Goal: Task Accomplishment & Management: Manage account settings

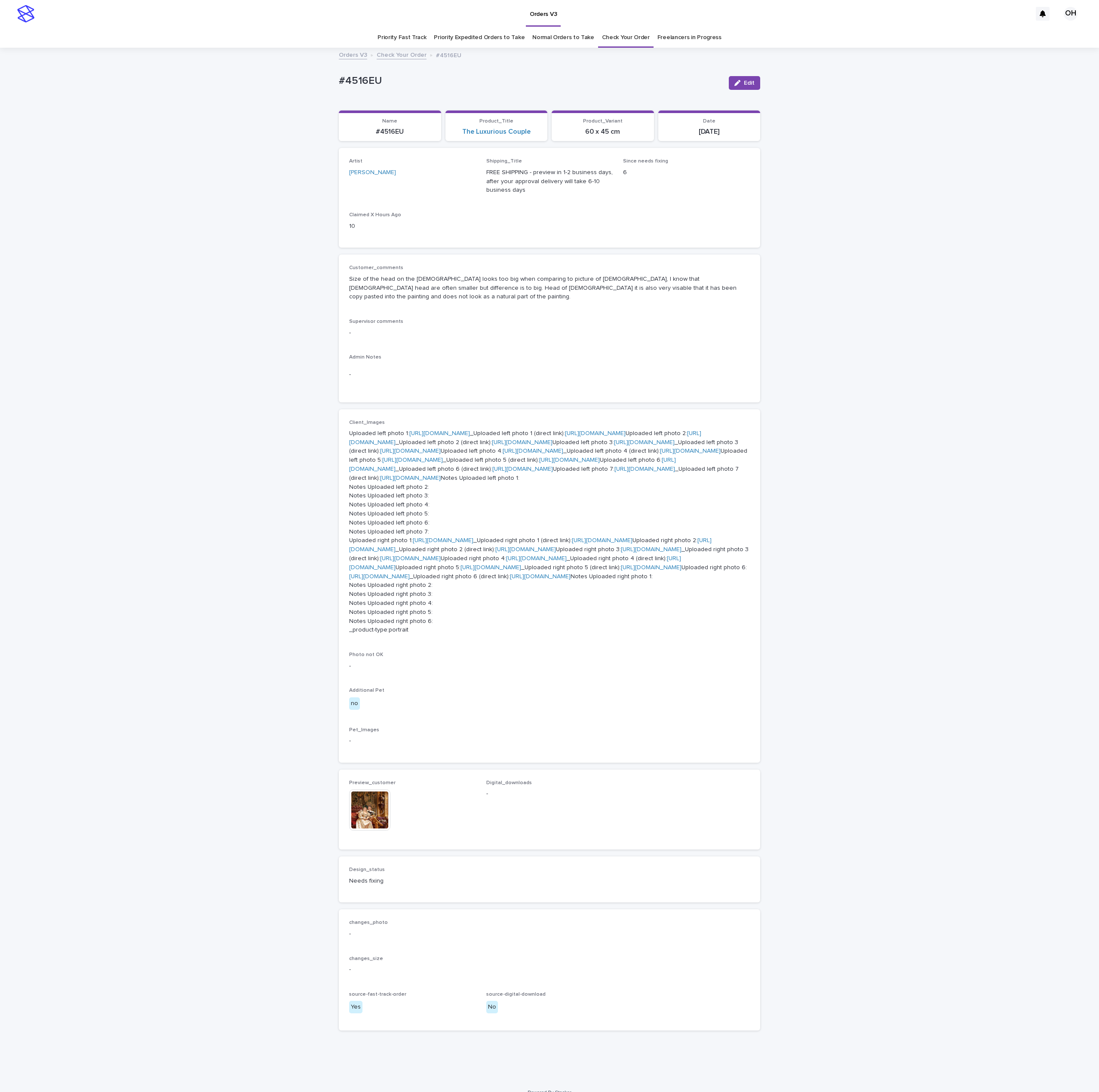
click at [742, 328] on p "-" at bounding box center [549, 333] width 401 height 9
click at [1077, 458] on div "Loading... Saving… Loading... Saving… #4516EU Edit #4516EU Edit Sorry, there wa…" at bounding box center [549, 564] width 1099 height 1031
click at [410, 432] on link "[URL][DOMAIN_NAME]" at bounding box center [439, 433] width 61 height 6
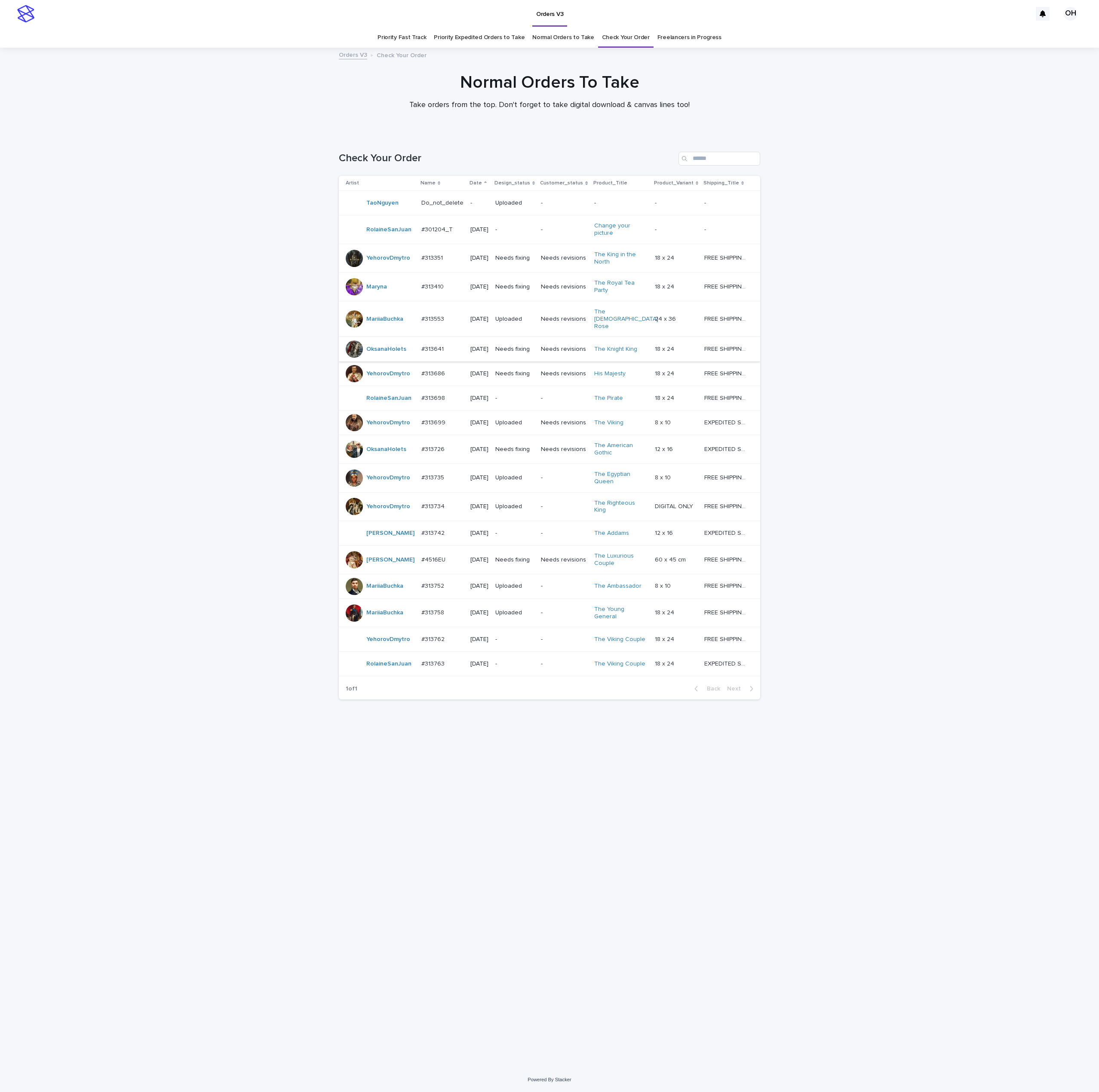
click at [434, 346] on p "#313641" at bounding box center [433, 348] width 24 height 9
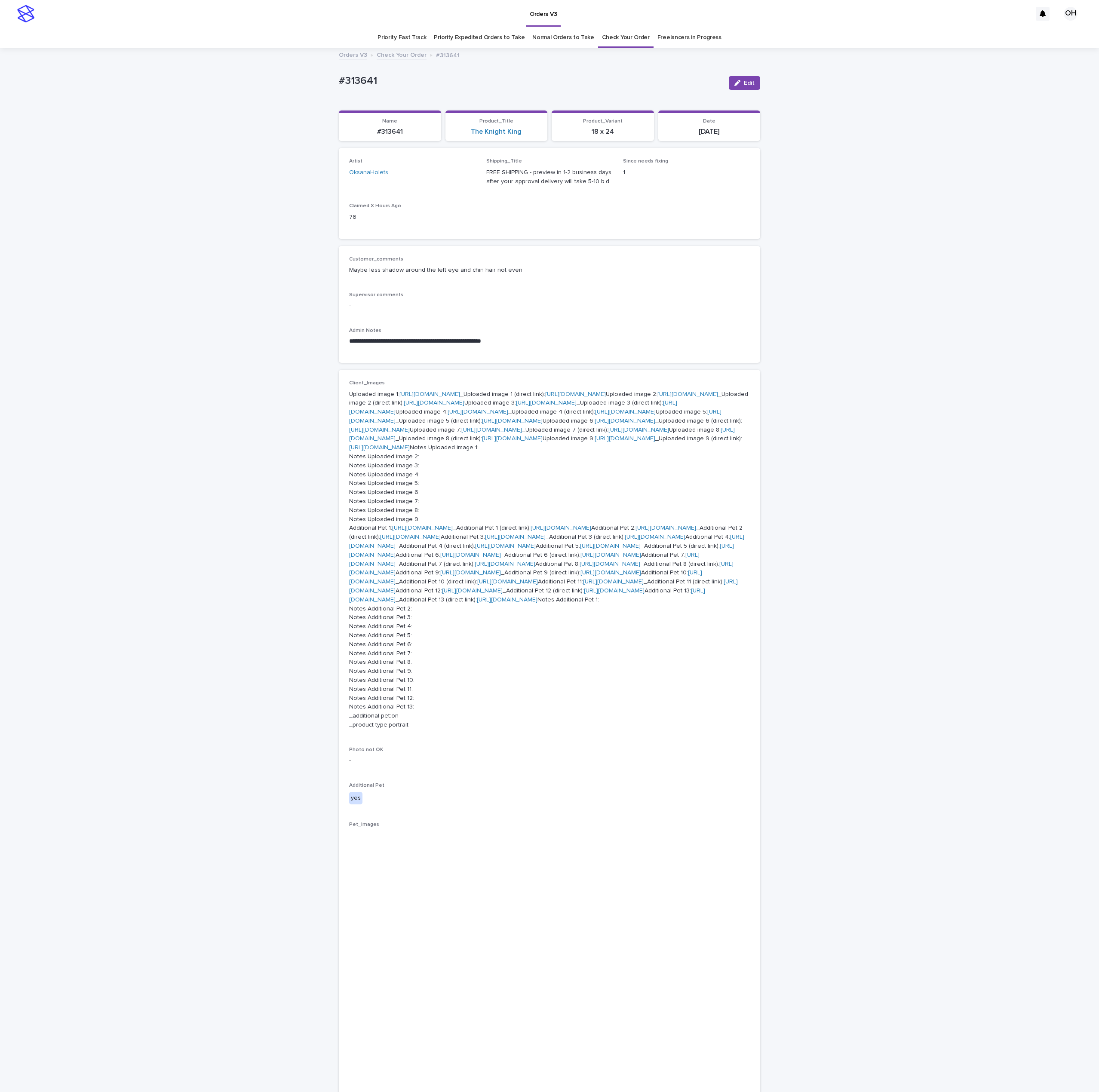
click at [432, 397] on link "[URL][DOMAIN_NAME]" at bounding box center [429, 394] width 61 height 6
click at [658, 397] on link "[URL][DOMAIN_NAME]" at bounding box center [688, 394] width 61 height 6
click at [516, 406] on link "[URL][DOMAIN_NAME]" at bounding box center [546, 403] width 61 height 6
click at [396, 424] on link "[URL][DOMAIN_NAME]" at bounding box center [535, 416] width 372 height 15
click at [401, 442] on link "[URL][DOMAIN_NAME]" at bounding box center [541, 434] width 386 height 15
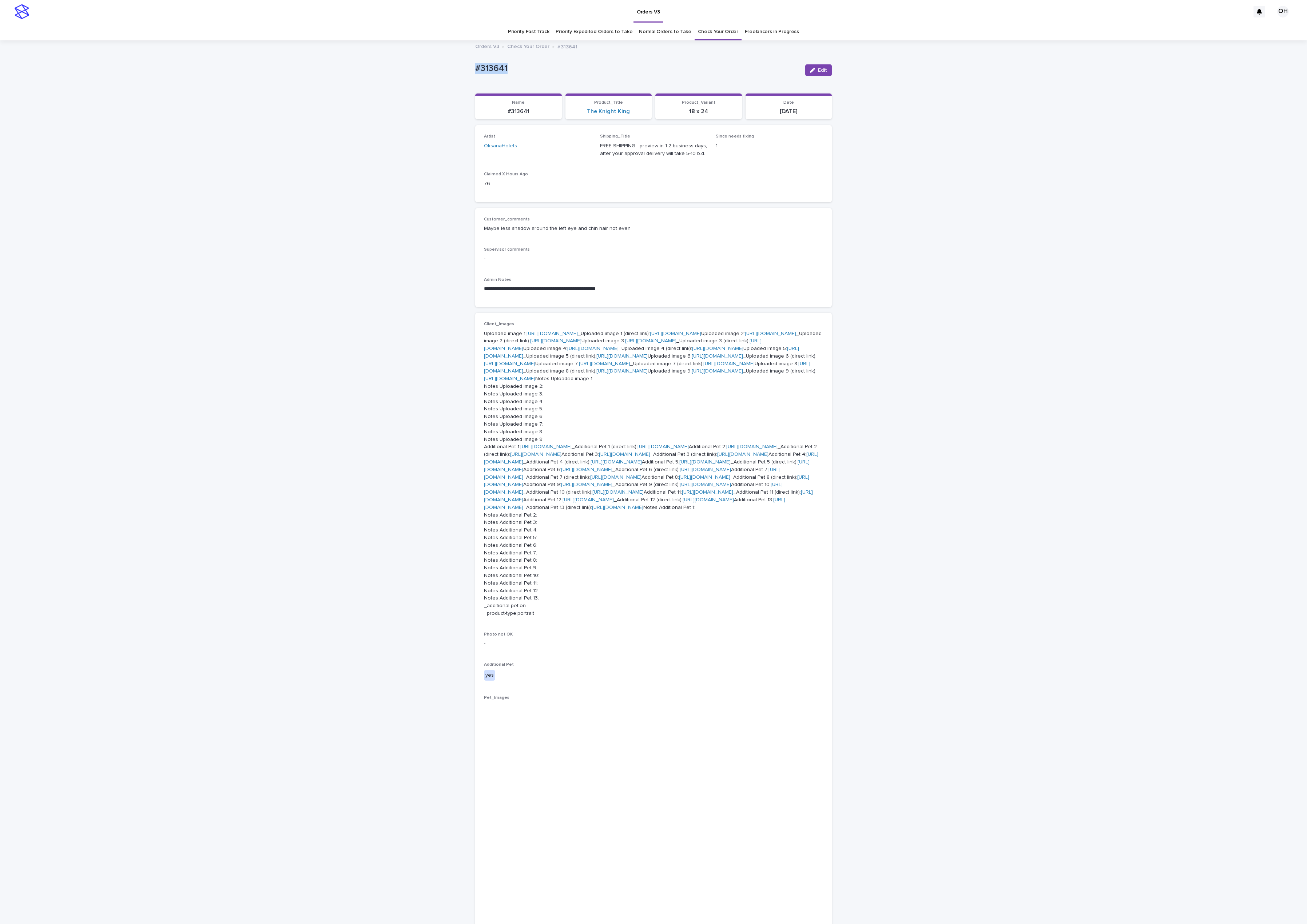
drag, startPoint x: 428, startPoint y: 62, endPoint x: 478, endPoint y: 76, distance: 51.9
click at [441, 70] on div "**********" at bounding box center [654, 778] width 1307 height 1475
click at [767, 216] on div "**********" at bounding box center [654, 258] width 357 height 99
click at [930, 253] on div "**********" at bounding box center [654, 778] width 1307 height 1475
click at [812, 73] on button "Edit" at bounding box center [818, 70] width 26 height 12
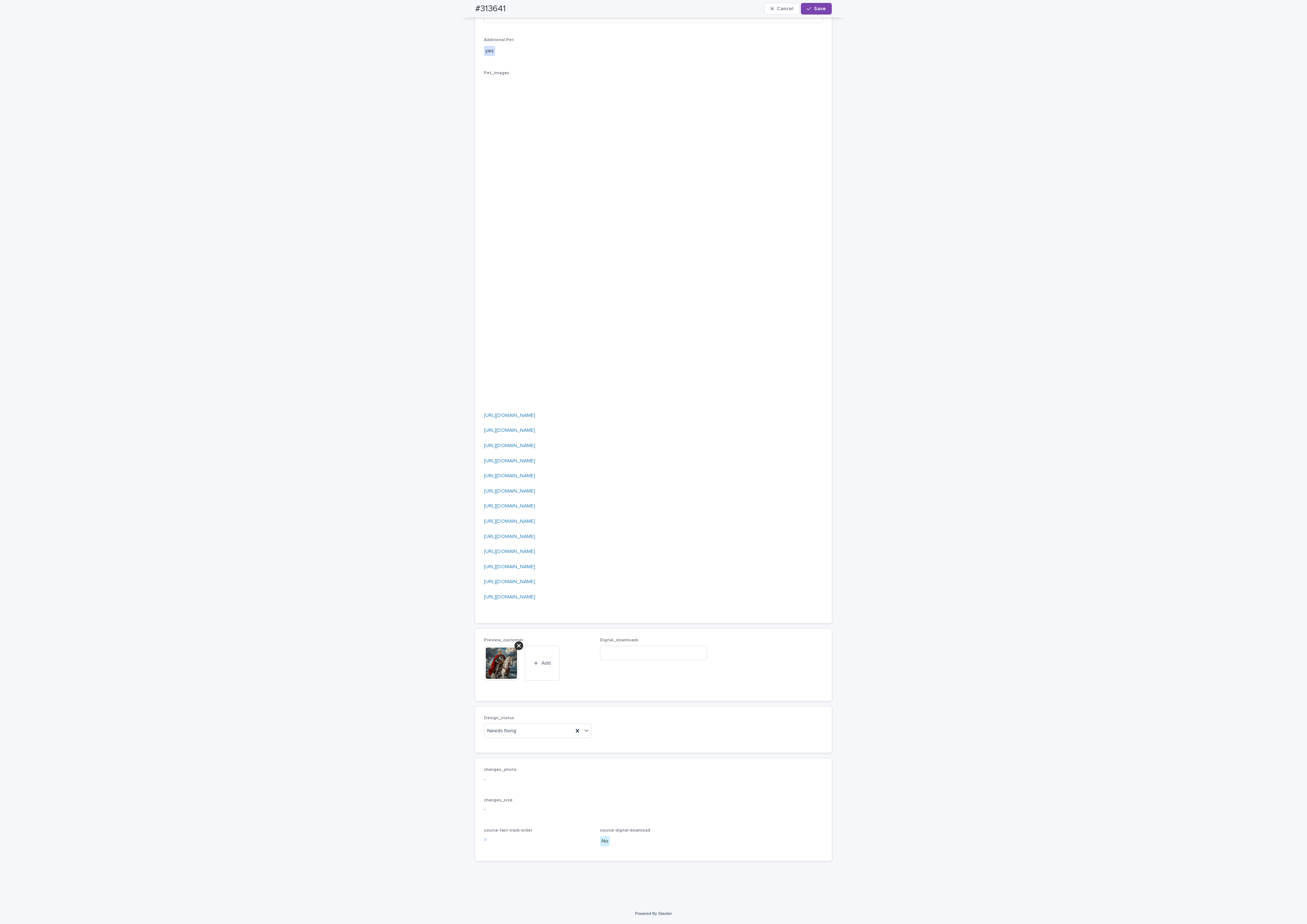
scroll to position [1463, 0]
click at [508, 647] on img at bounding box center [501, 663] width 35 height 35
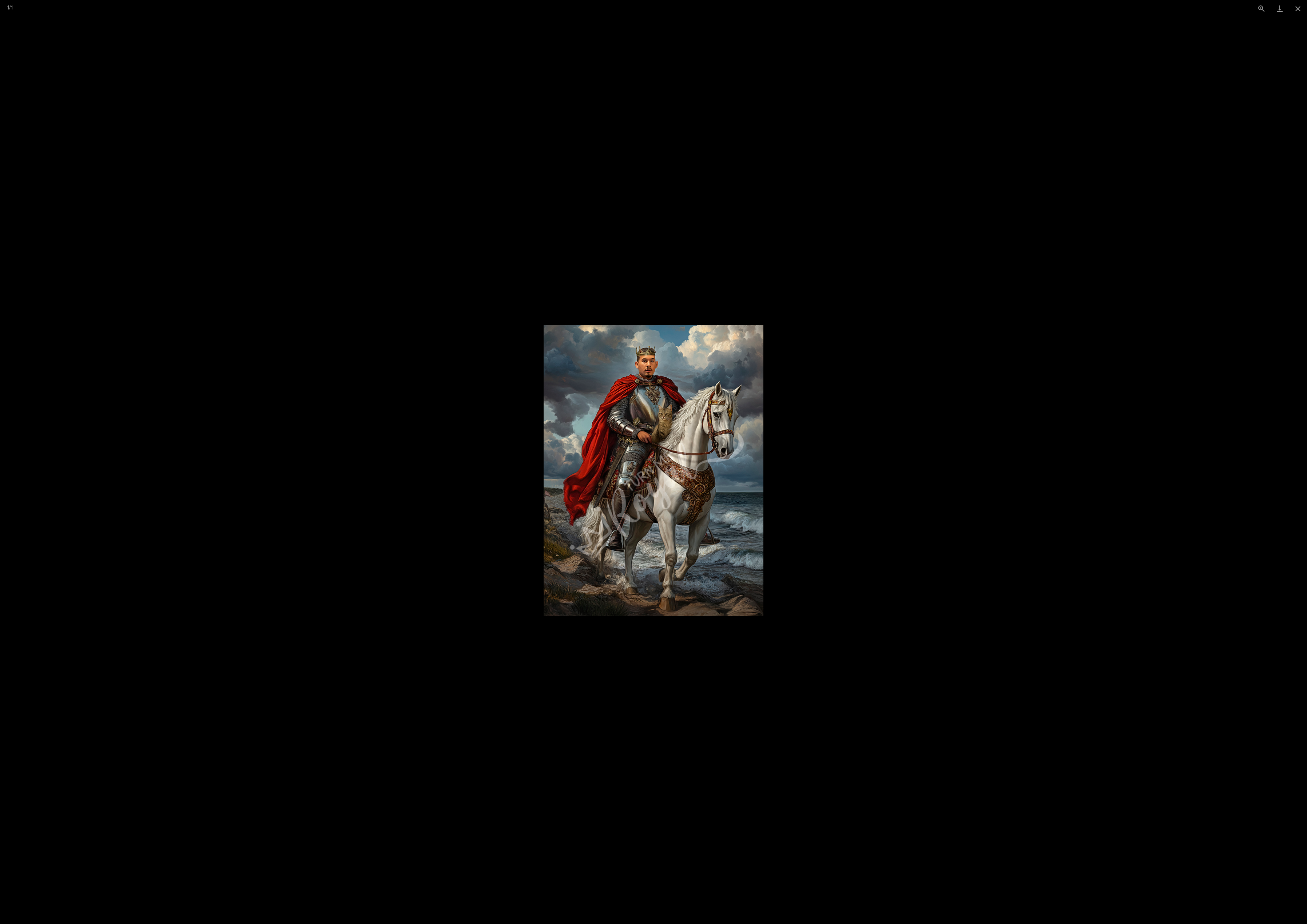
click at [930, 610] on picture at bounding box center [654, 471] width 1307 height 907
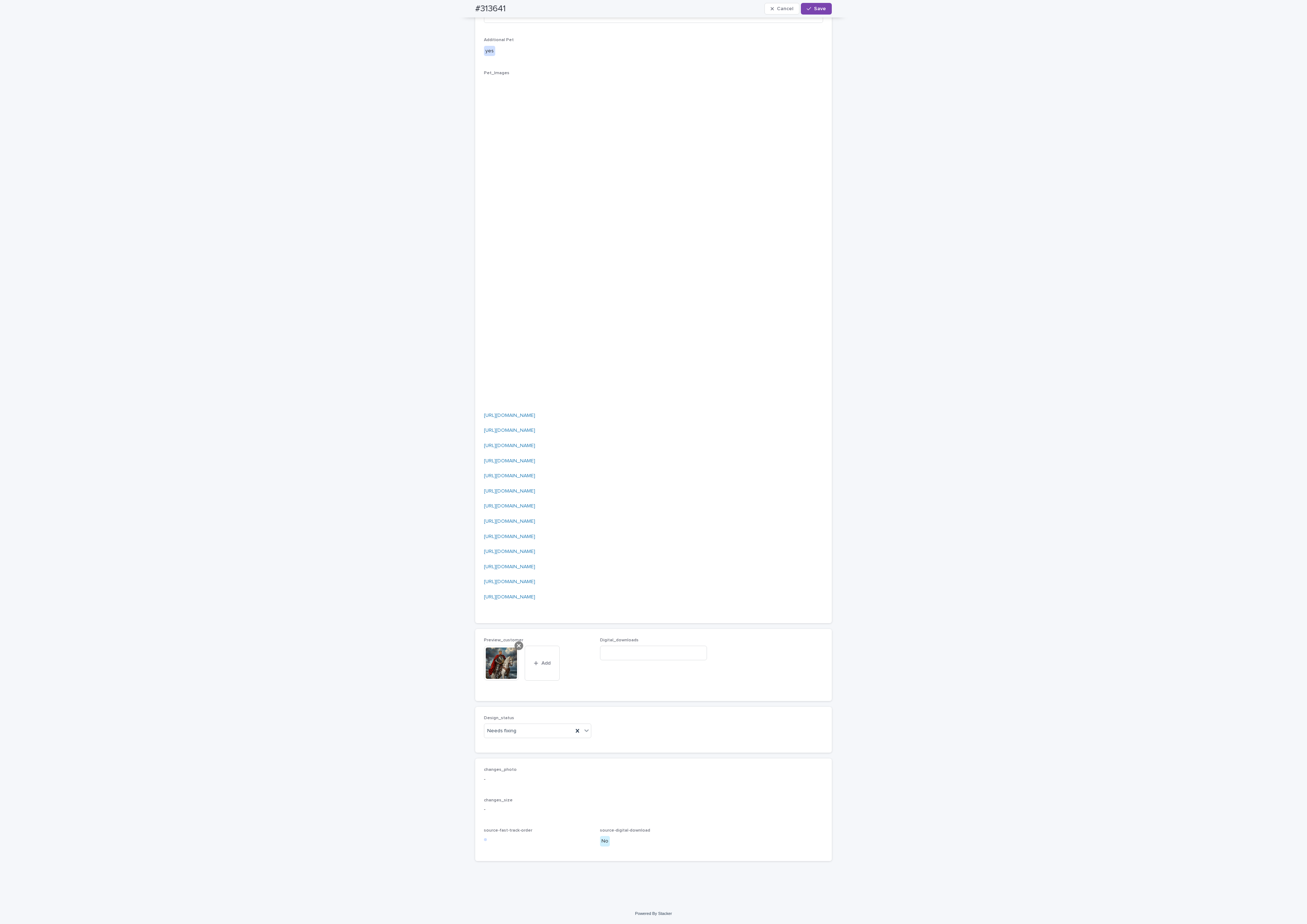
click at [517, 643] on icon at bounding box center [519, 645] width 4 height 6
click at [493, 674] on button "Add" at bounding box center [501, 678] width 35 height 12
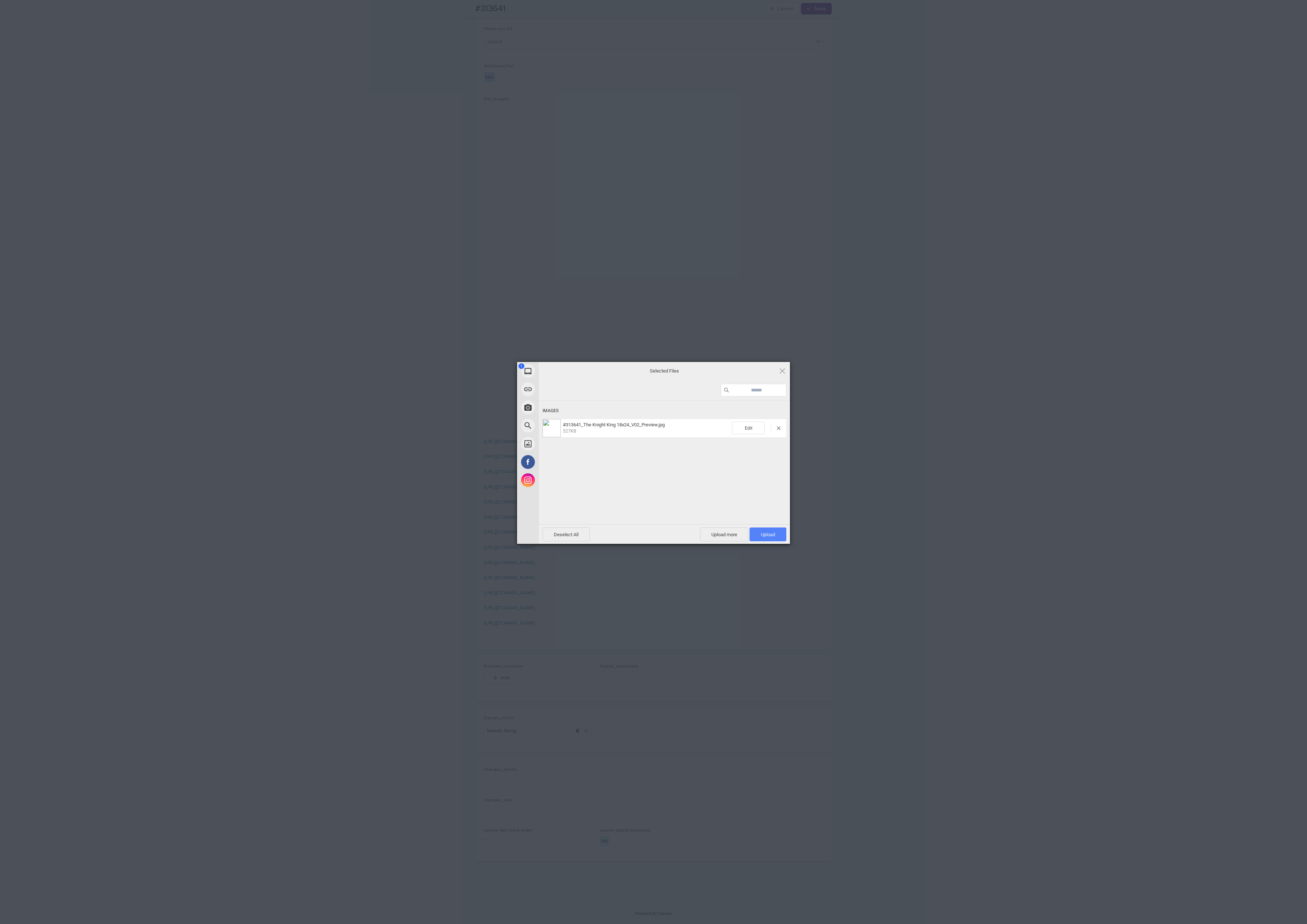
click at [767, 534] on span "Upload 1" at bounding box center [768, 534] width 14 height 6
drag, startPoint x: 1175, startPoint y: 407, endPoint x: 1149, endPoint y: 429, distance: 34.1
click at [930, 408] on div "My Device Link (URL) Take Photo Web Search Unsplash Facebook Instagram Uploaded…" at bounding box center [654, 462] width 1307 height 924
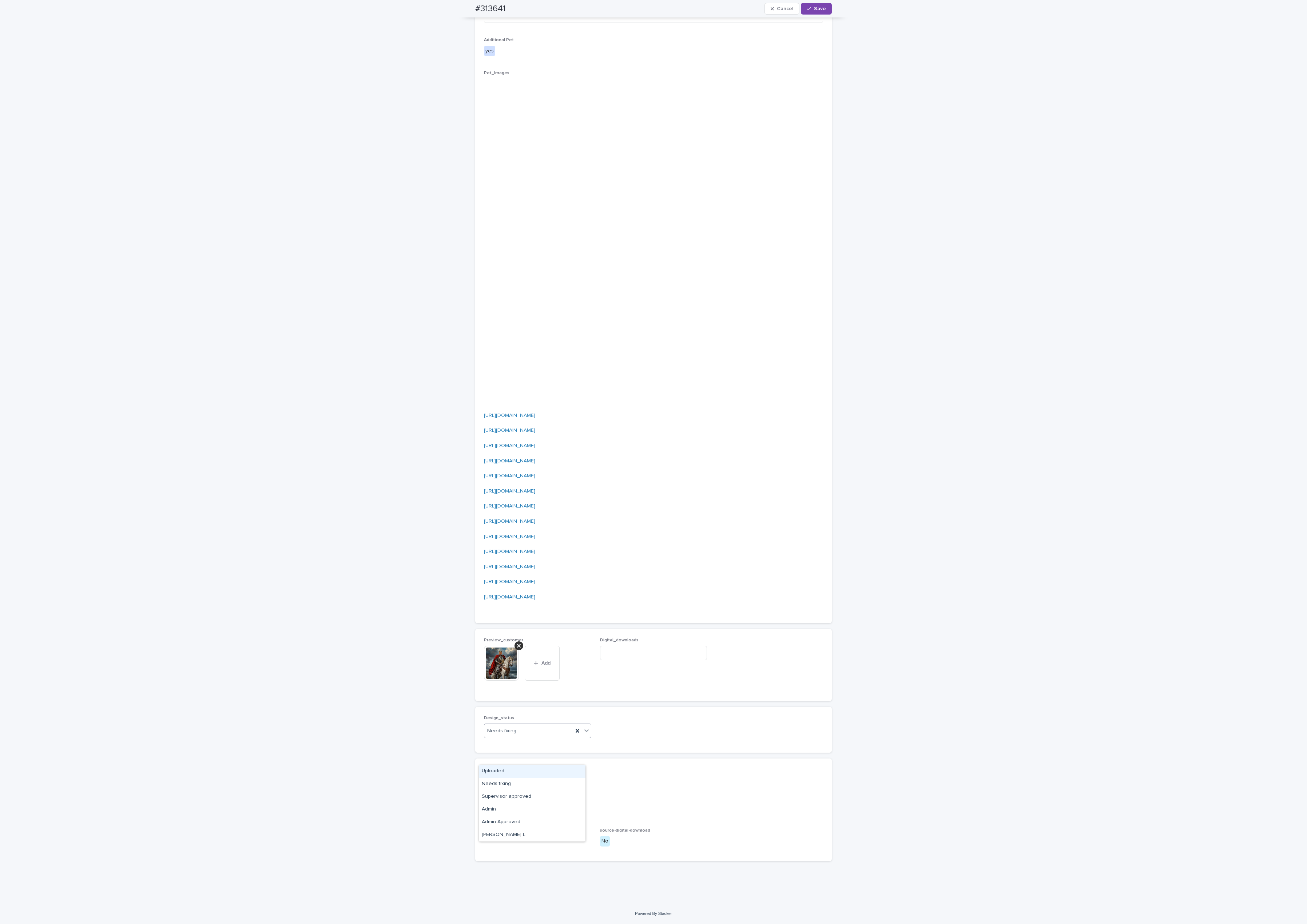
click at [514, 737] on div "Needs fixing" at bounding box center [529, 731] width 89 height 12
click at [505, 771] on div "Uploaded" at bounding box center [532, 771] width 107 height 13
click at [815, 12] on button "Save" at bounding box center [816, 9] width 31 height 12
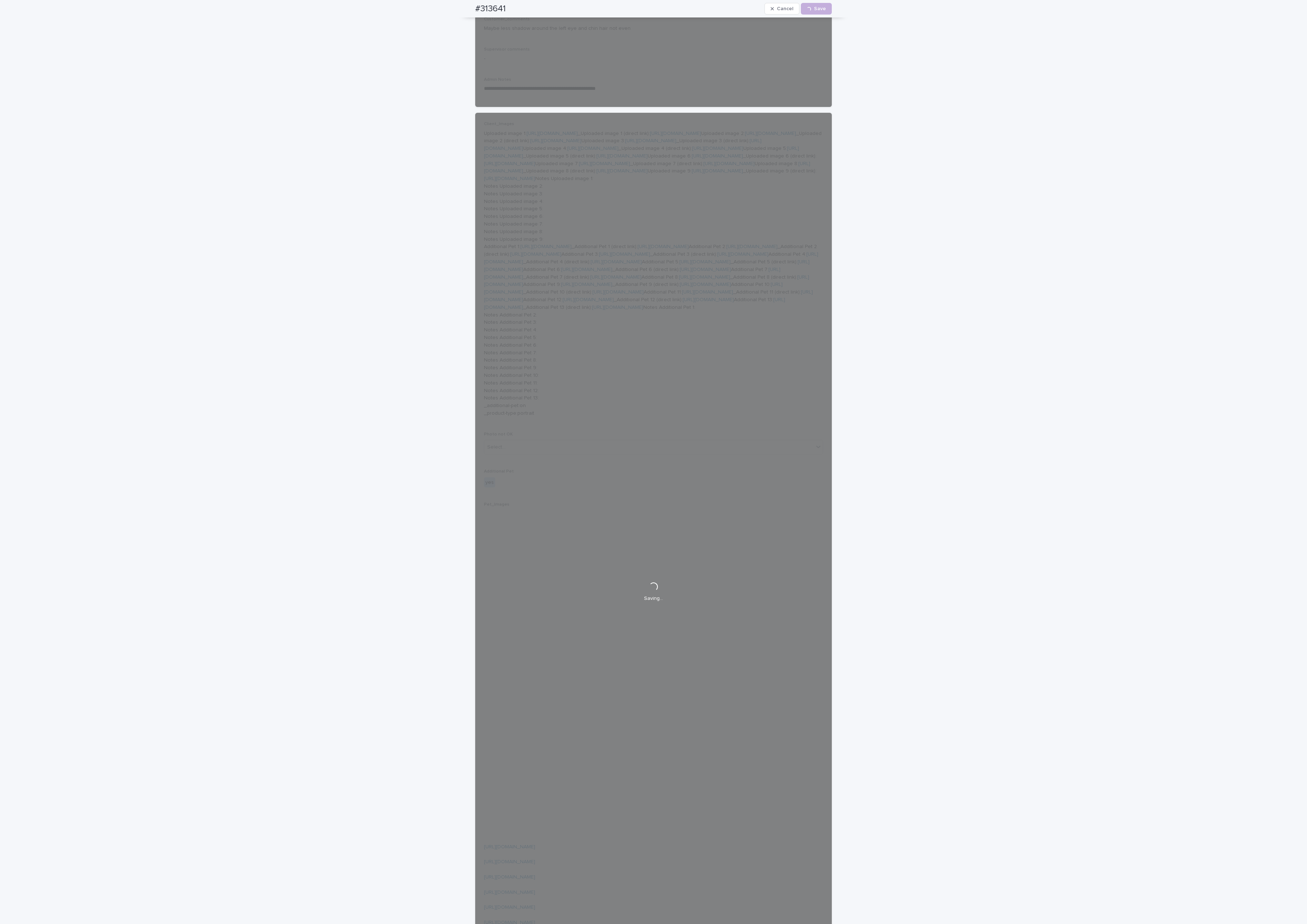
scroll to position [0, 0]
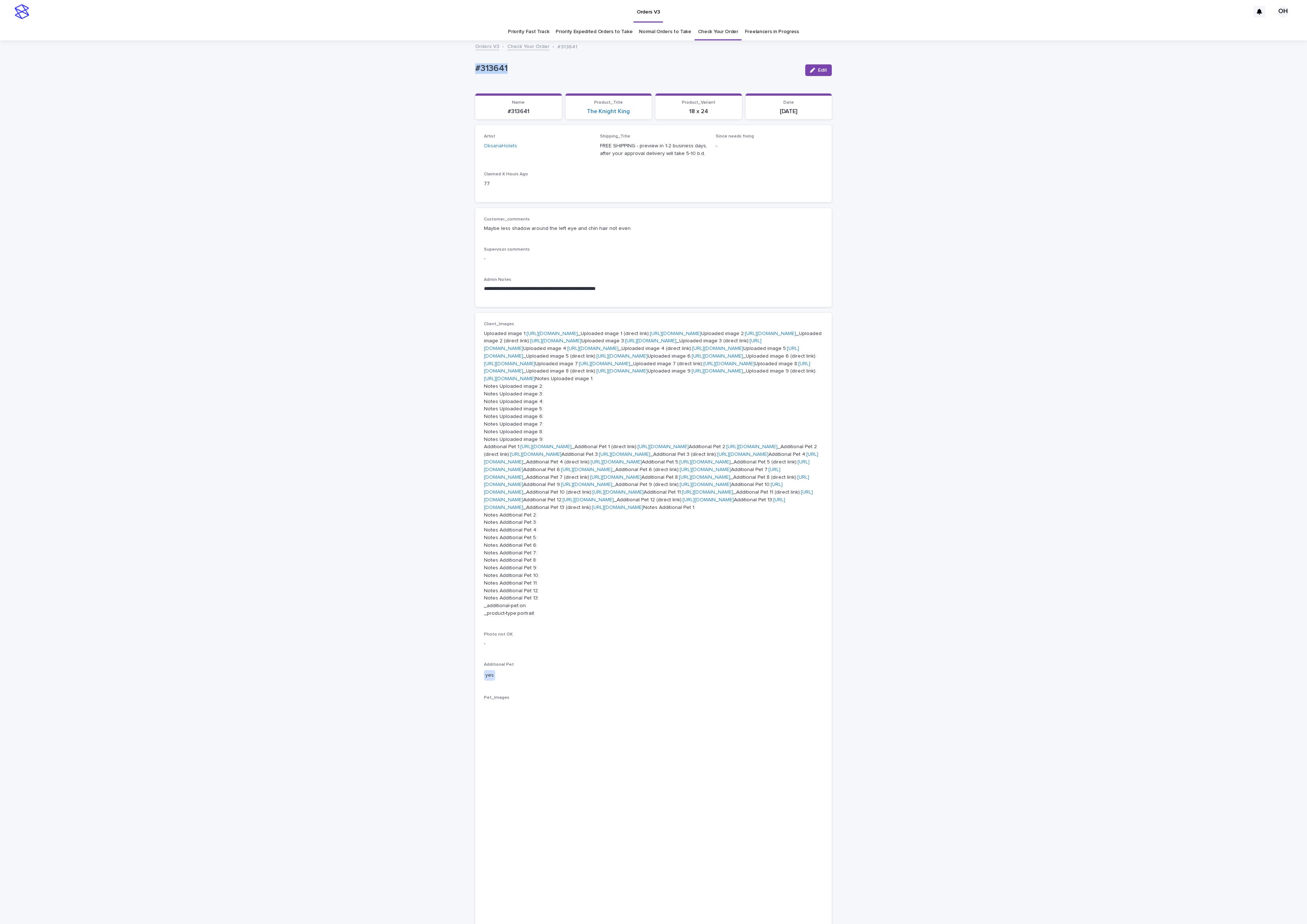
drag, startPoint x: 501, startPoint y: 67, endPoint x: 468, endPoint y: 65, distance: 33.1
click at [447, 69] on div "**********" at bounding box center [654, 778] width 1307 height 1475
copy p "#313641"
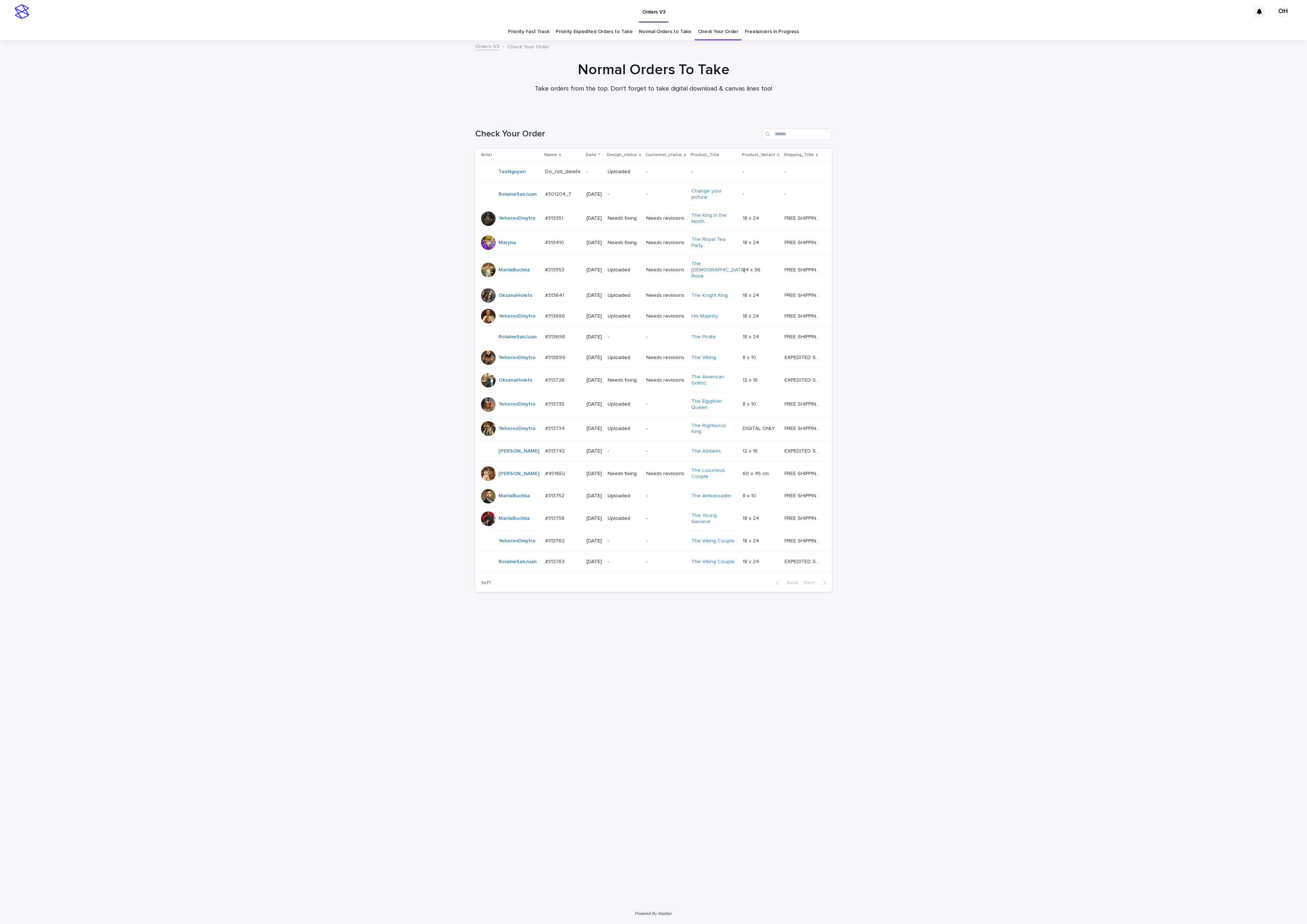
click at [563, 380] on p at bounding box center [563, 380] width 36 height 6
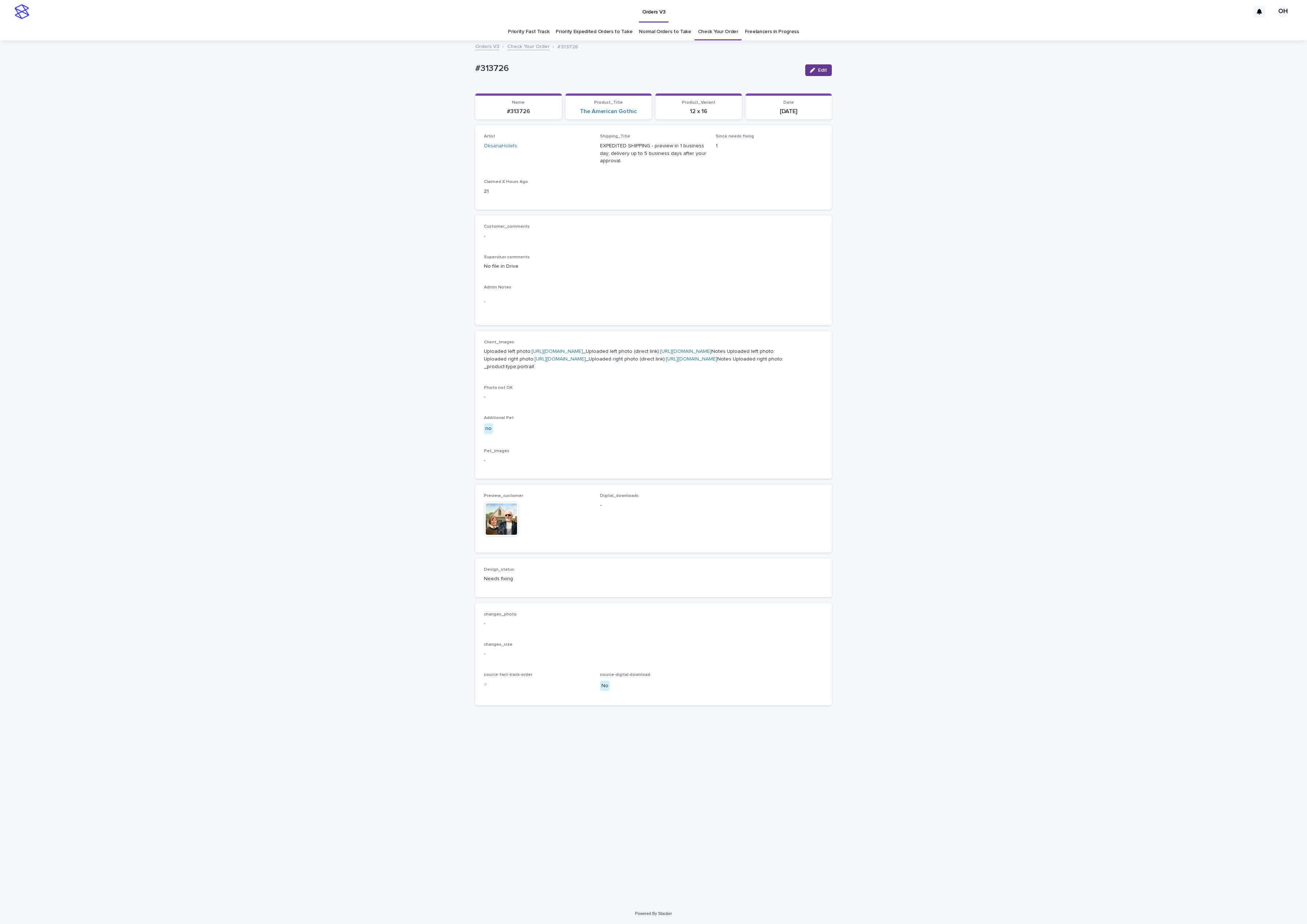
click at [812, 71] on icon "button" at bounding box center [812, 70] width 5 height 5
click at [549, 600] on div "Needs fixing" at bounding box center [529, 594] width 89 height 12
click at [524, 692] on div "Uploaded" at bounding box center [538, 691] width 107 height 13
click at [821, 68] on span "Save" at bounding box center [820, 70] width 12 height 5
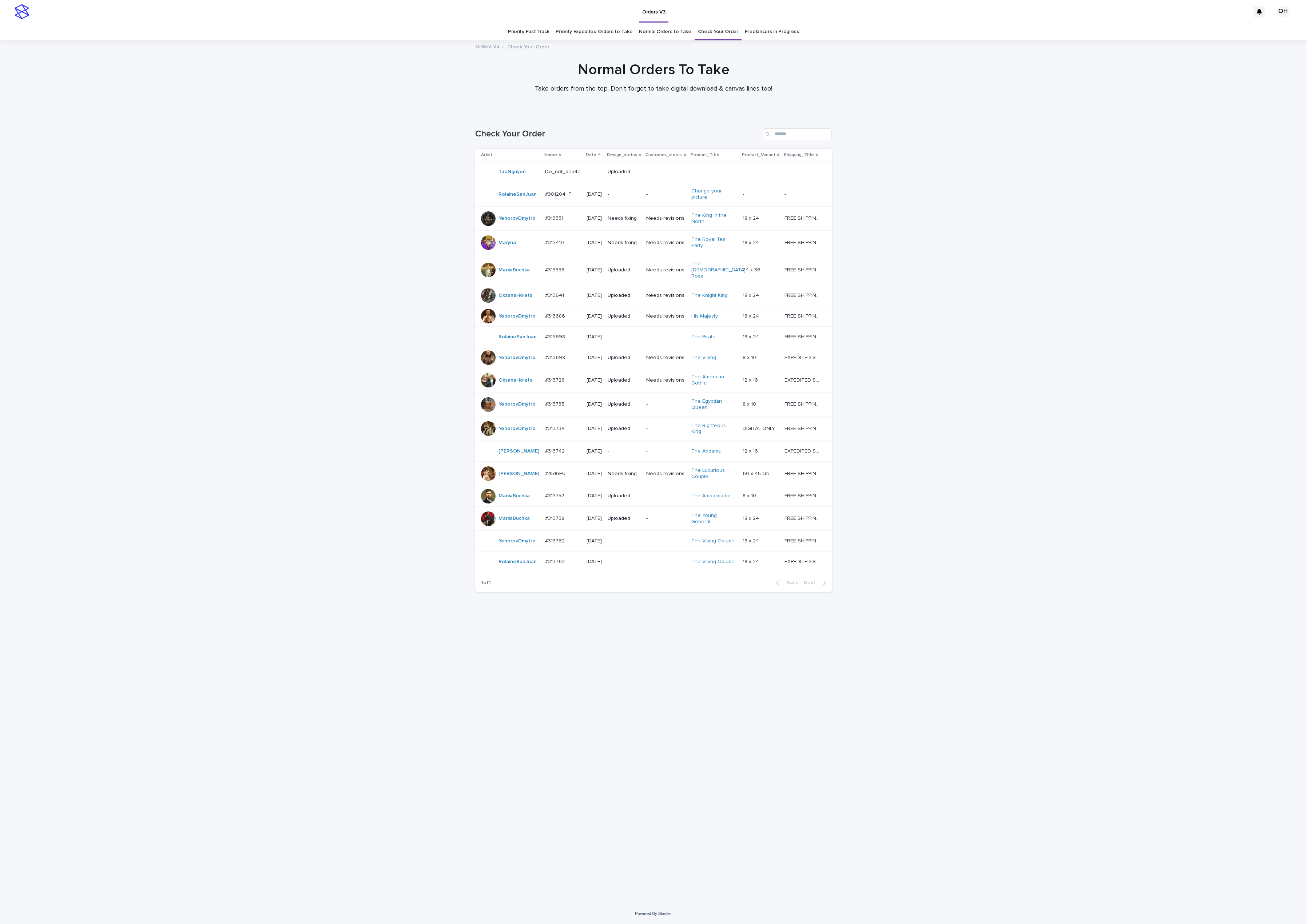
click at [555, 565] on p "#313763" at bounding box center [556, 561] width 21 height 8
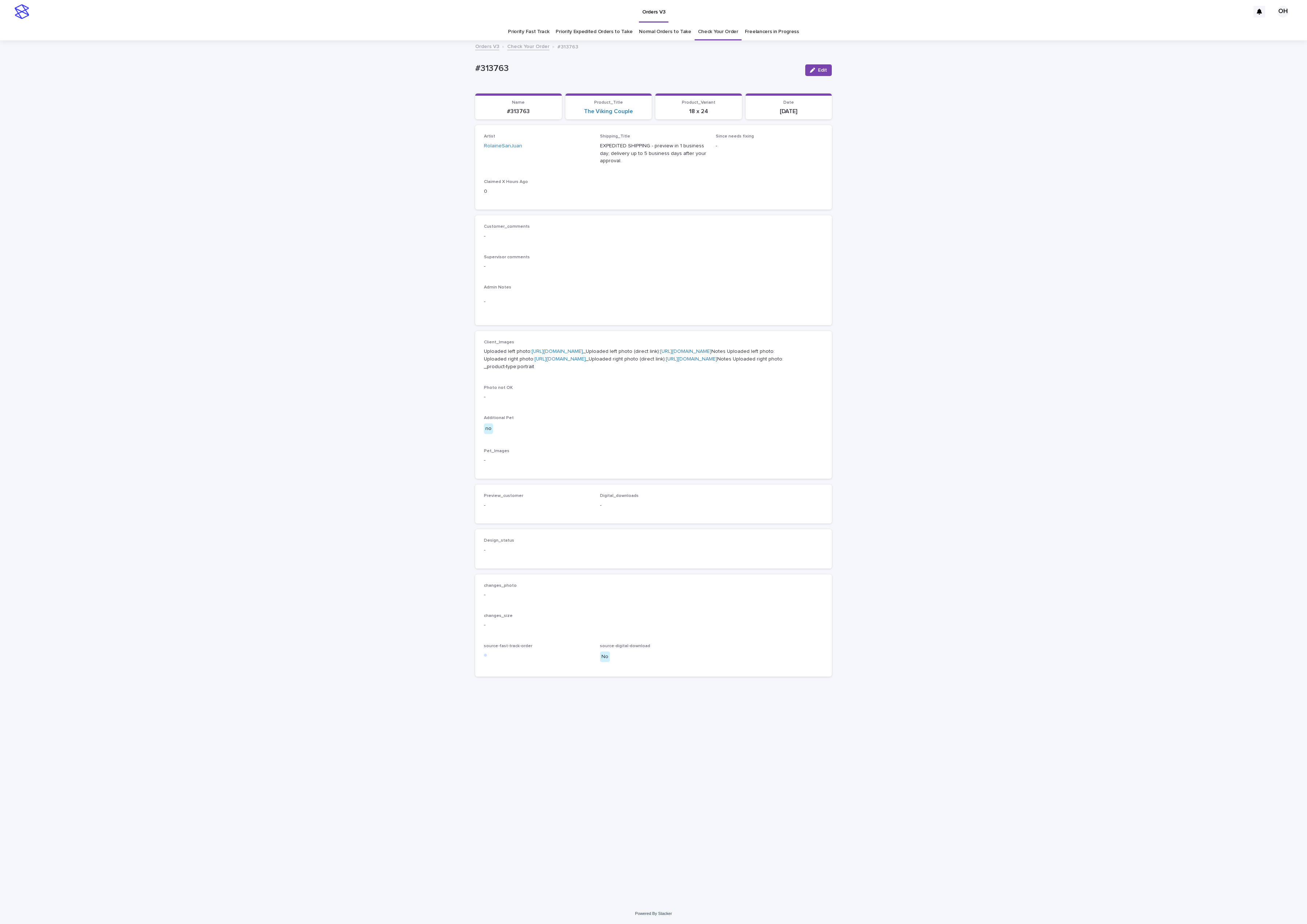
click at [552, 354] on link "[URL][DOMAIN_NAME]" at bounding box center [557, 351] width 51 height 5
